Goal: Task Accomplishment & Management: Use online tool/utility

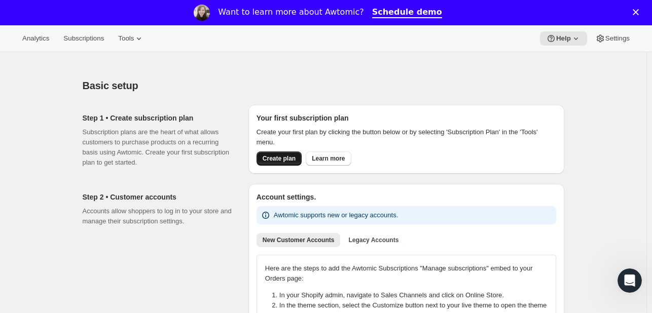
click at [275, 159] on span "Create plan" at bounding box center [279, 159] width 33 height 8
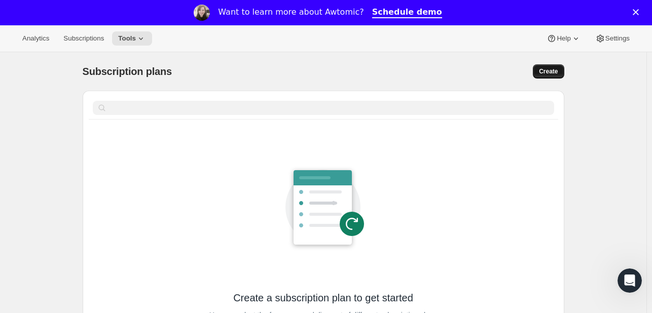
click at [557, 71] on span "Create" at bounding box center [548, 71] width 19 height 8
select select "WEEK"
select select "MONTH"
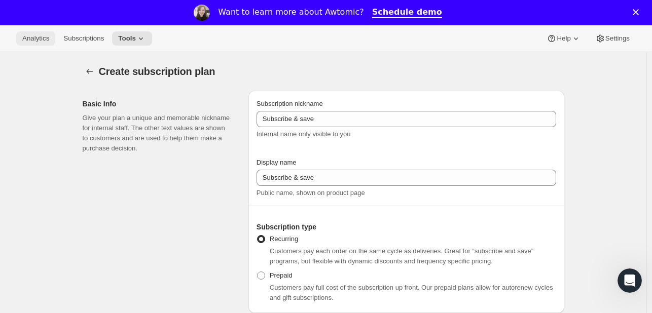
click at [25, 39] on span "Analytics" at bounding box center [35, 38] width 27 height 8
